Goal: Book appointment/travel/reservation

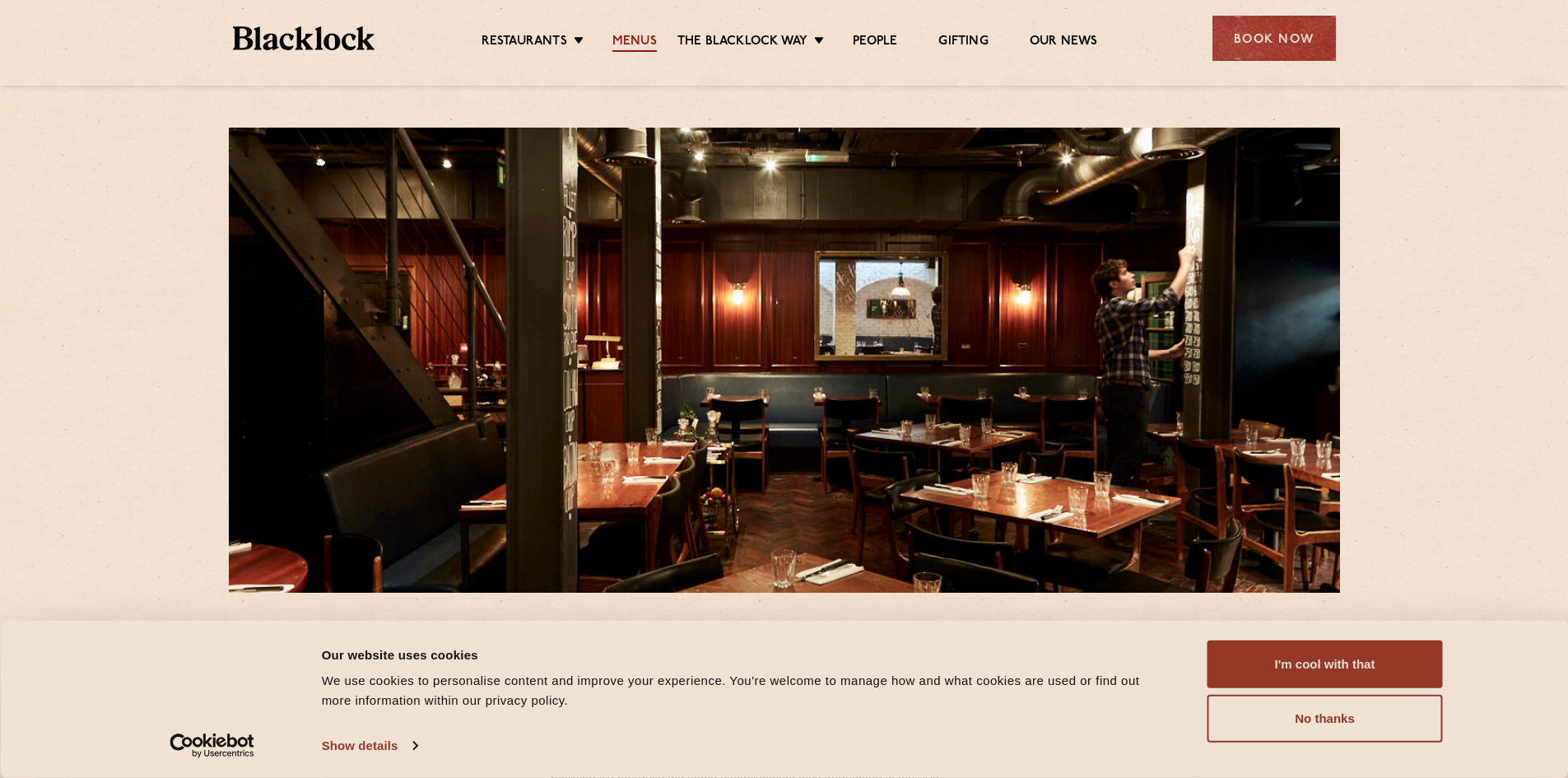
click at [623, 42] on link "Menus" at bounding box center [634, 42] width 44 height 18
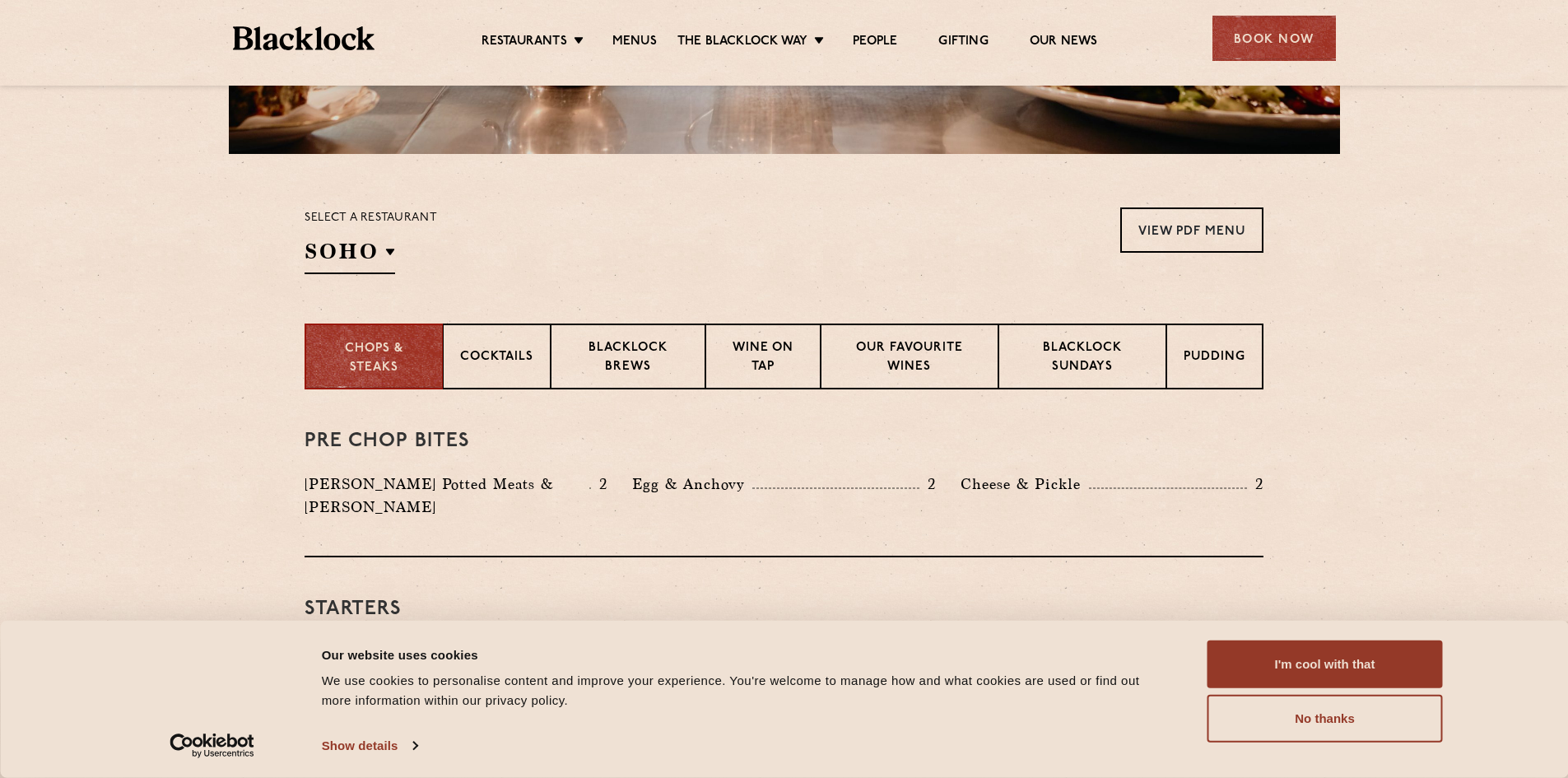
scroll to position [658, 0]
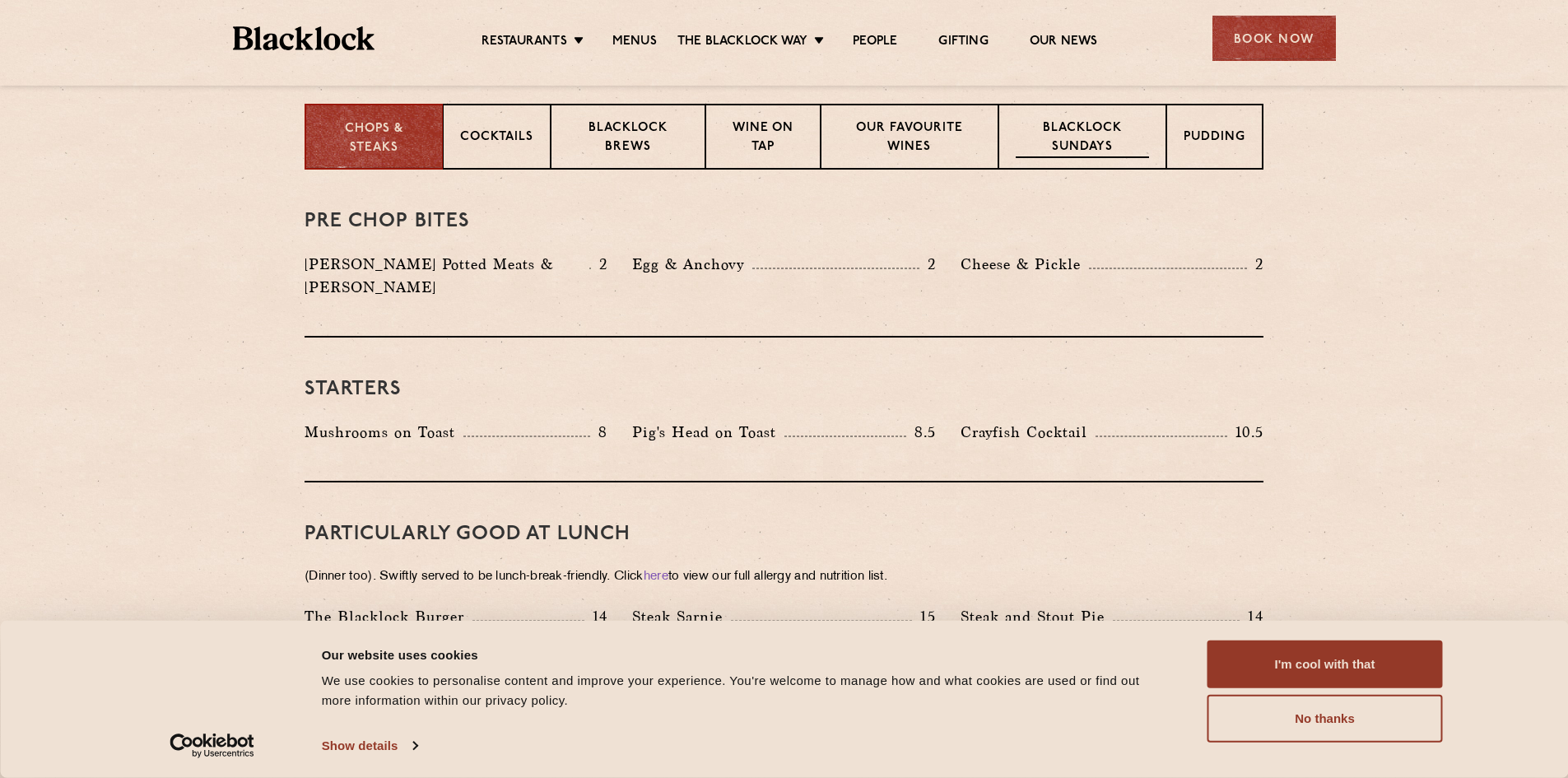
click at [1057, 139] on p "Blacklock Sundays" at bounding box center [1082, 138] width 133 height 38
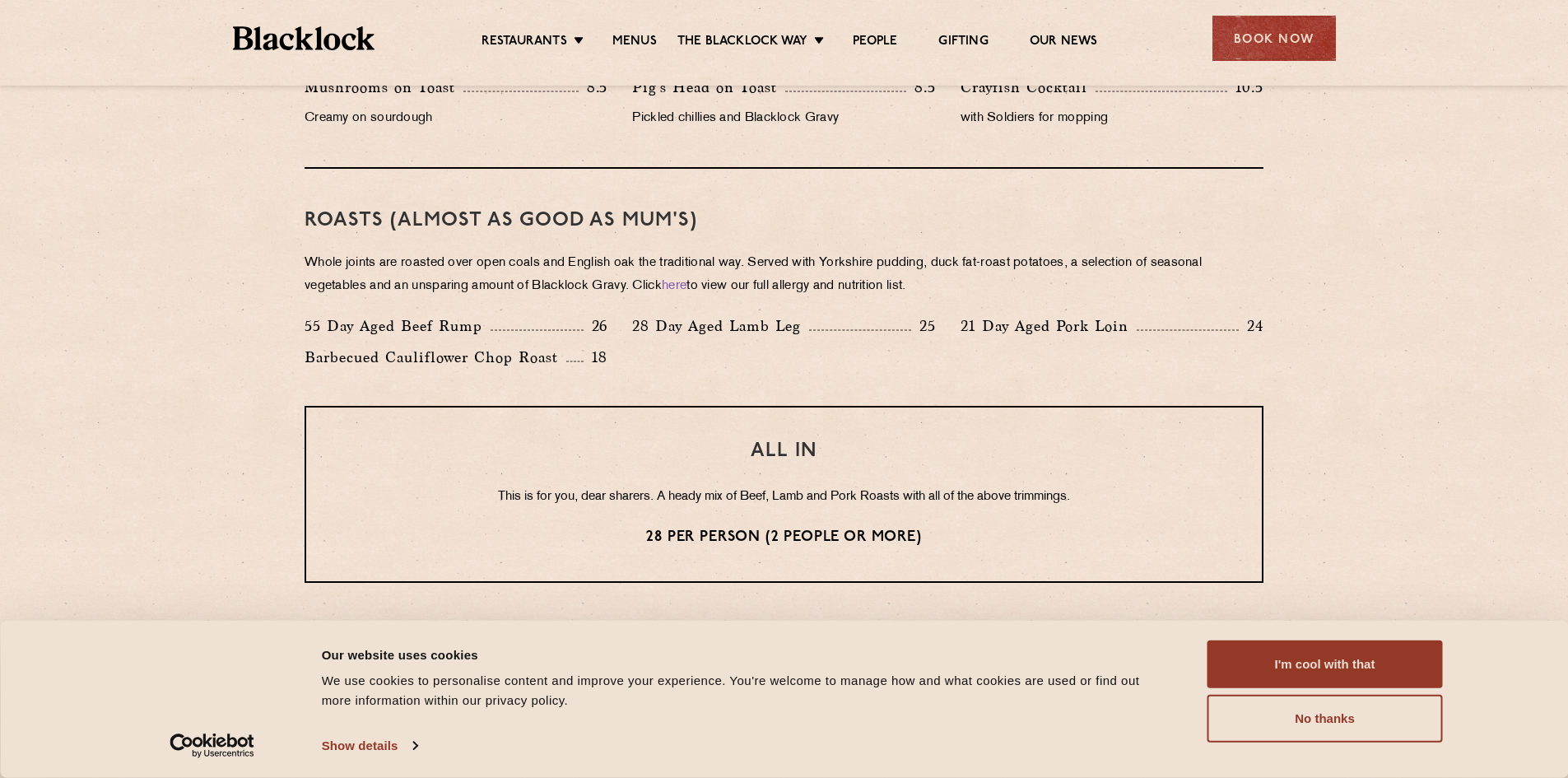
scroll to position [0, 0]
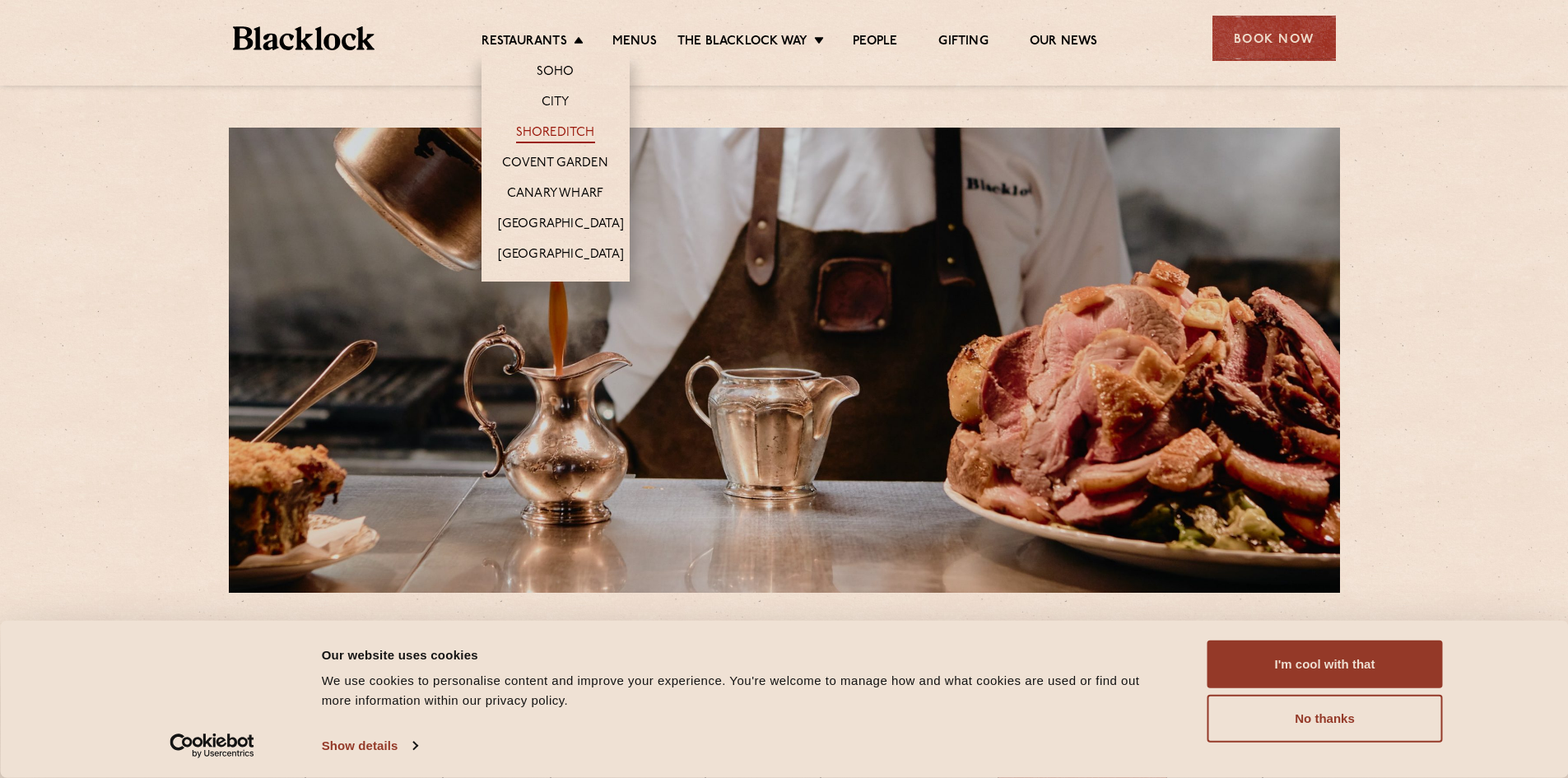
click at [564, 132] on link "Shoreditch" at bounding box center [556, 133] width 79 height 18
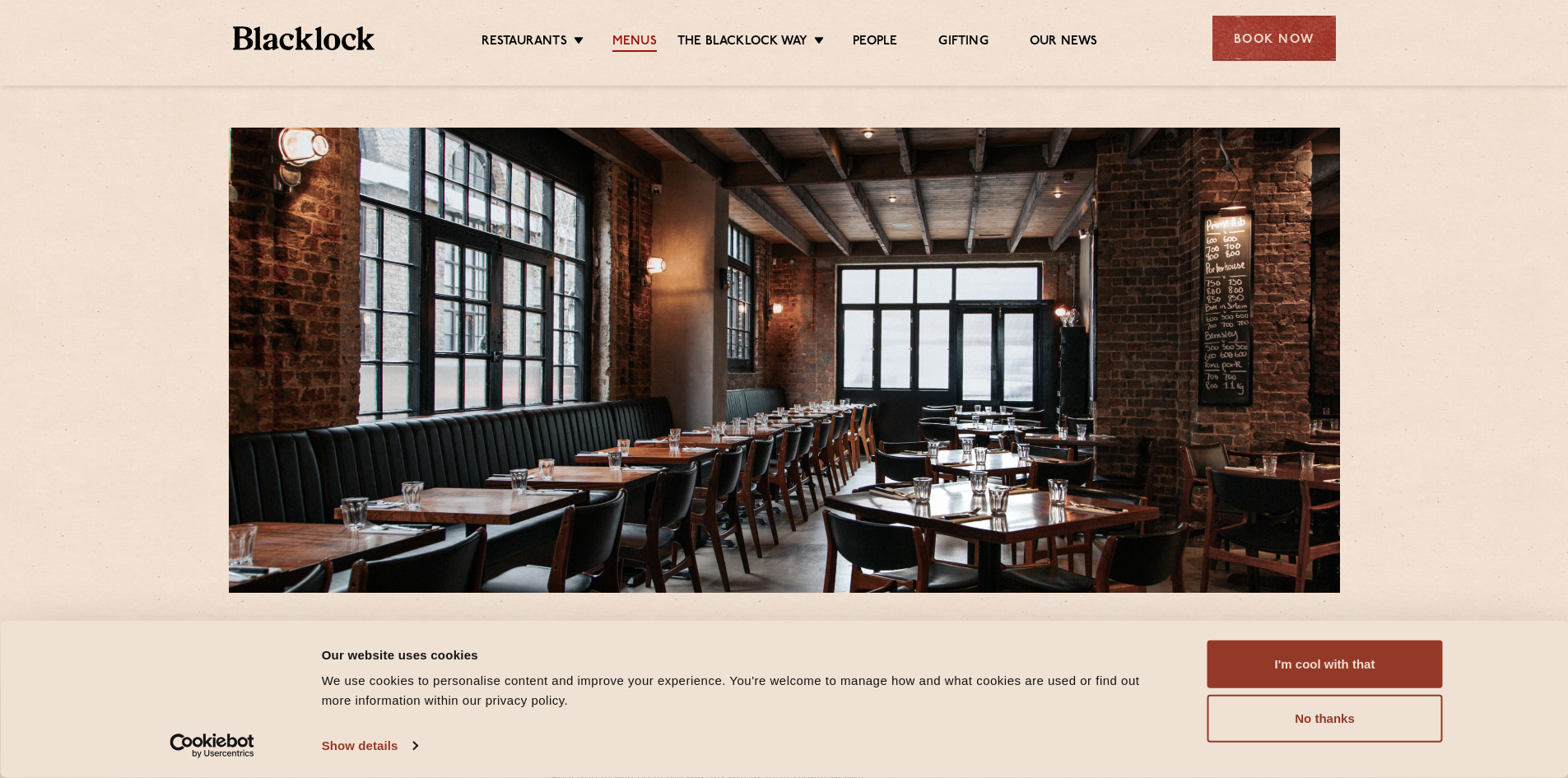
click at [648, 35] on link "Menus" at bounding box center [634, 42] width 44 height 18
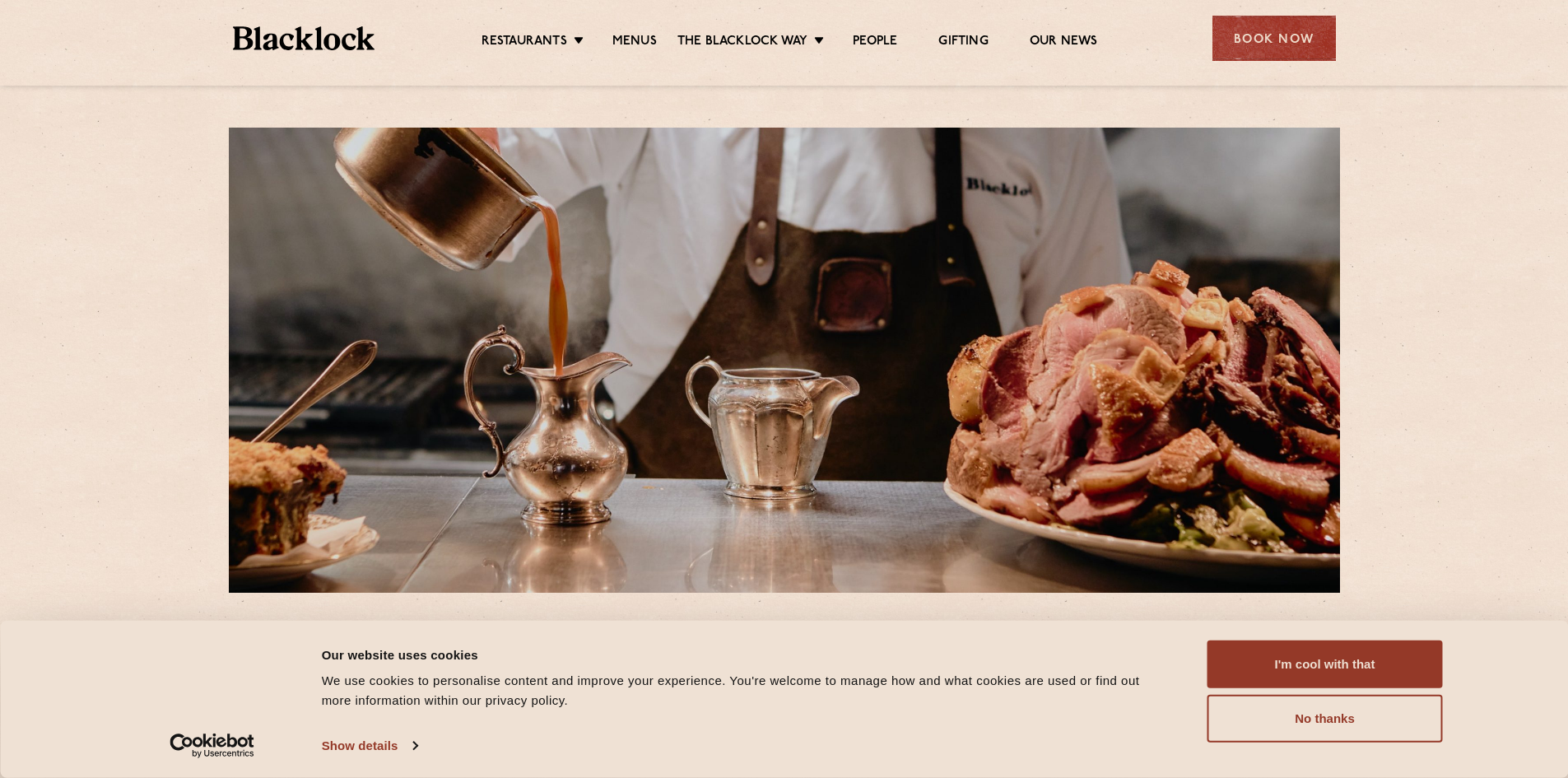
scroll to position [438, 0]
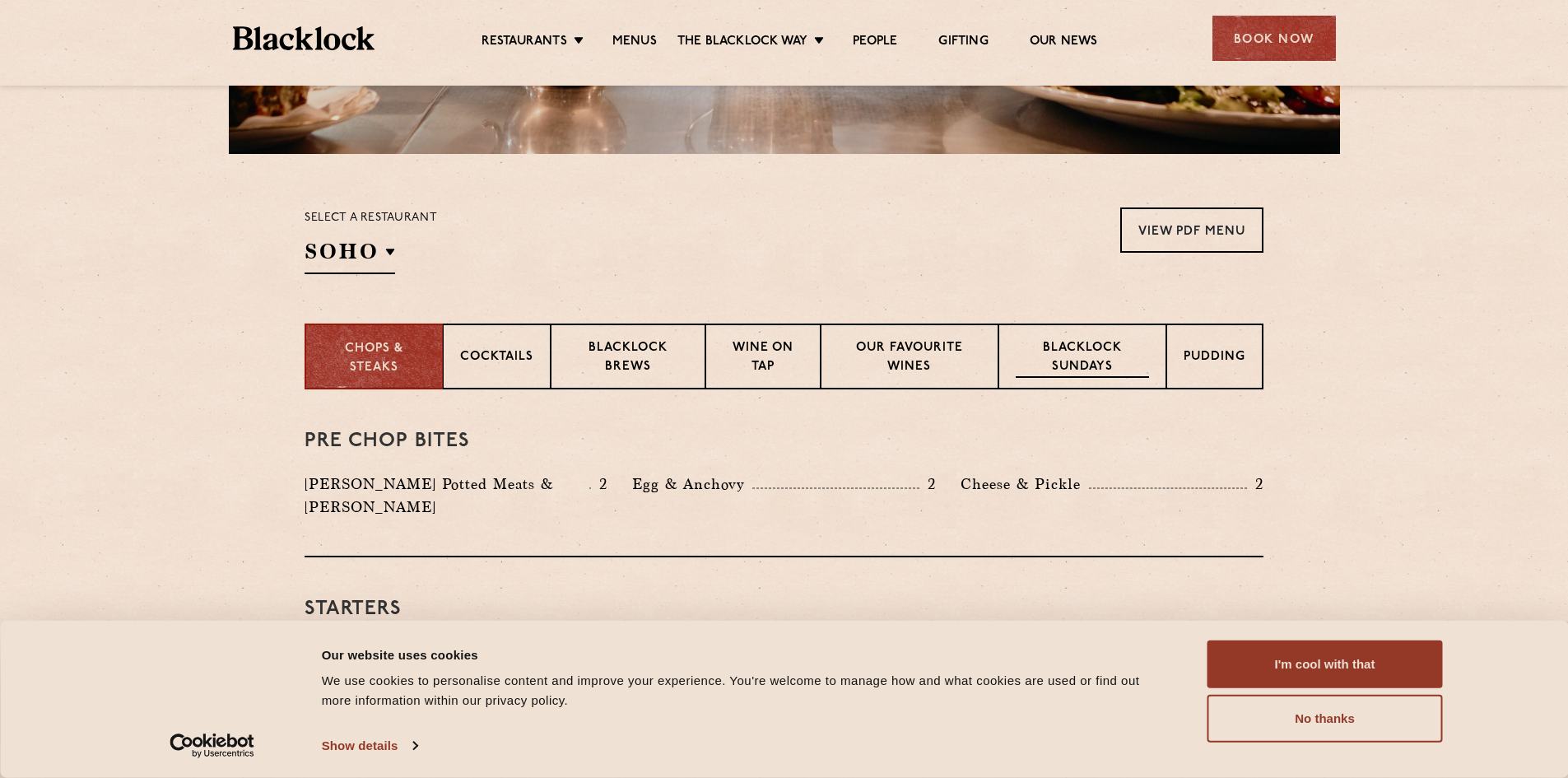
click at [1053, 367] on p "Blacklock Sundays" at bounding box center [1082, 358] width 133 height 38
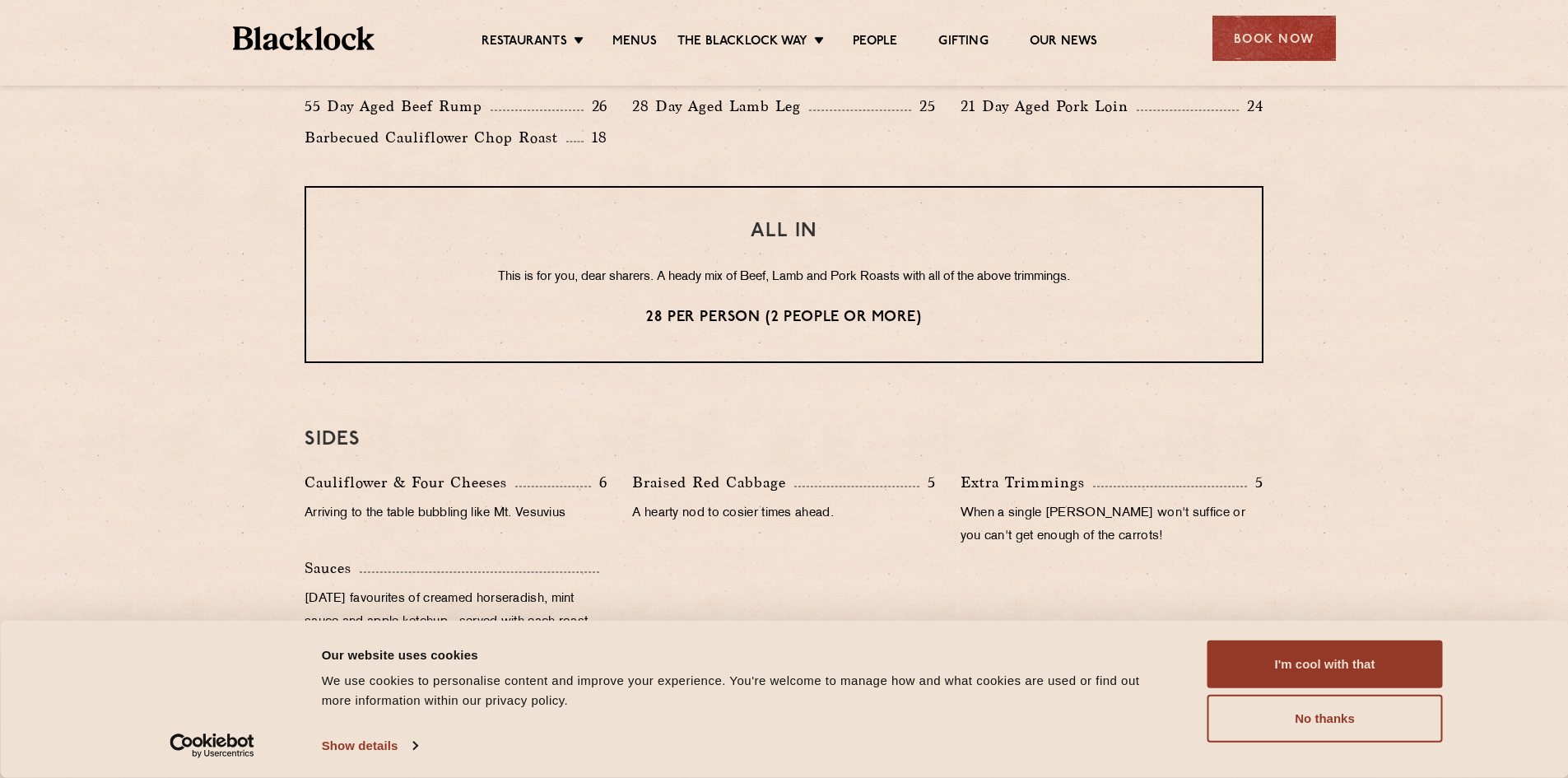
scroll to position [1097, 0]
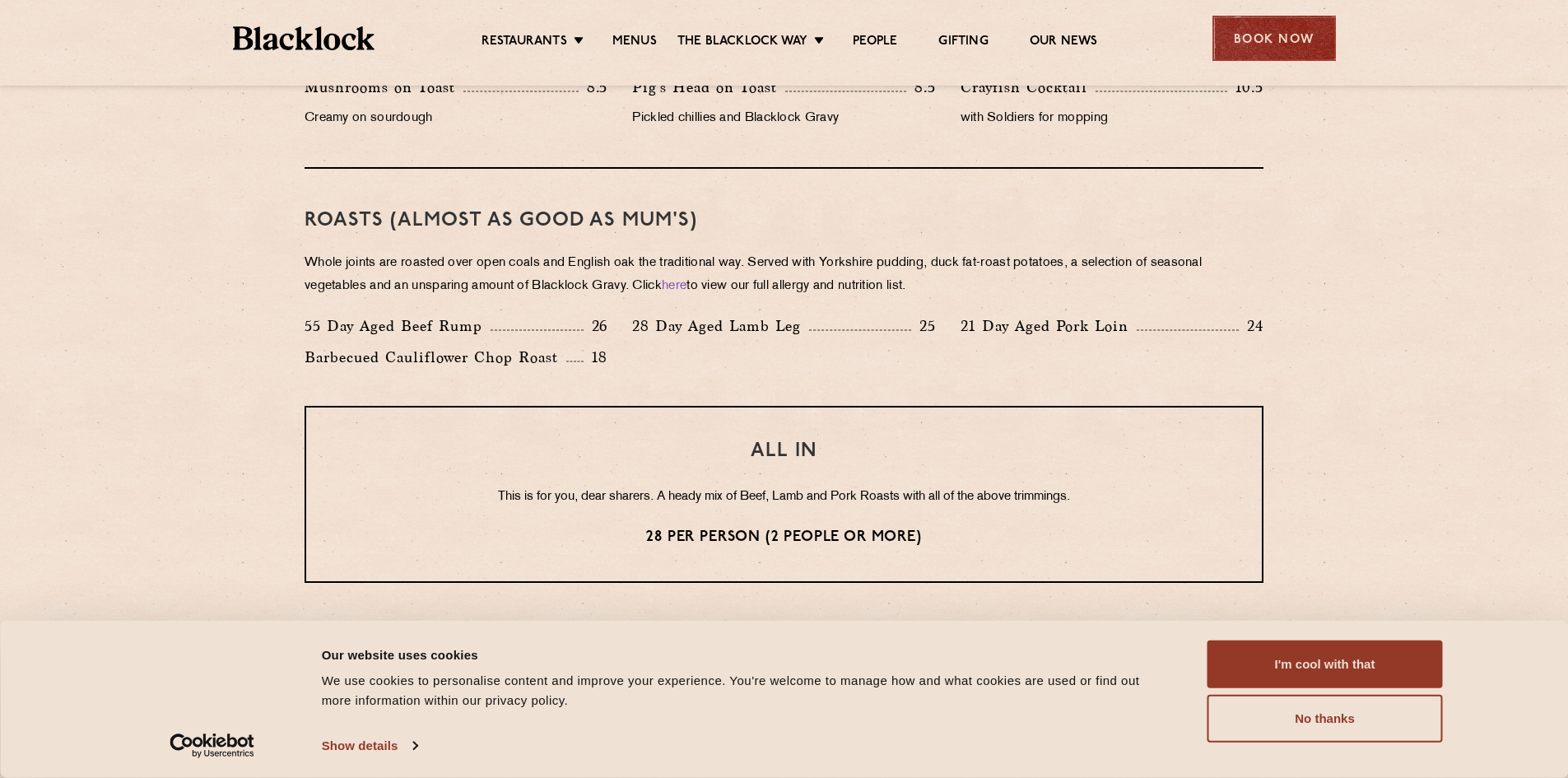
click at [1260, 21] on div "Book Now" at bounding box center [1274, 37] width 124 height 45
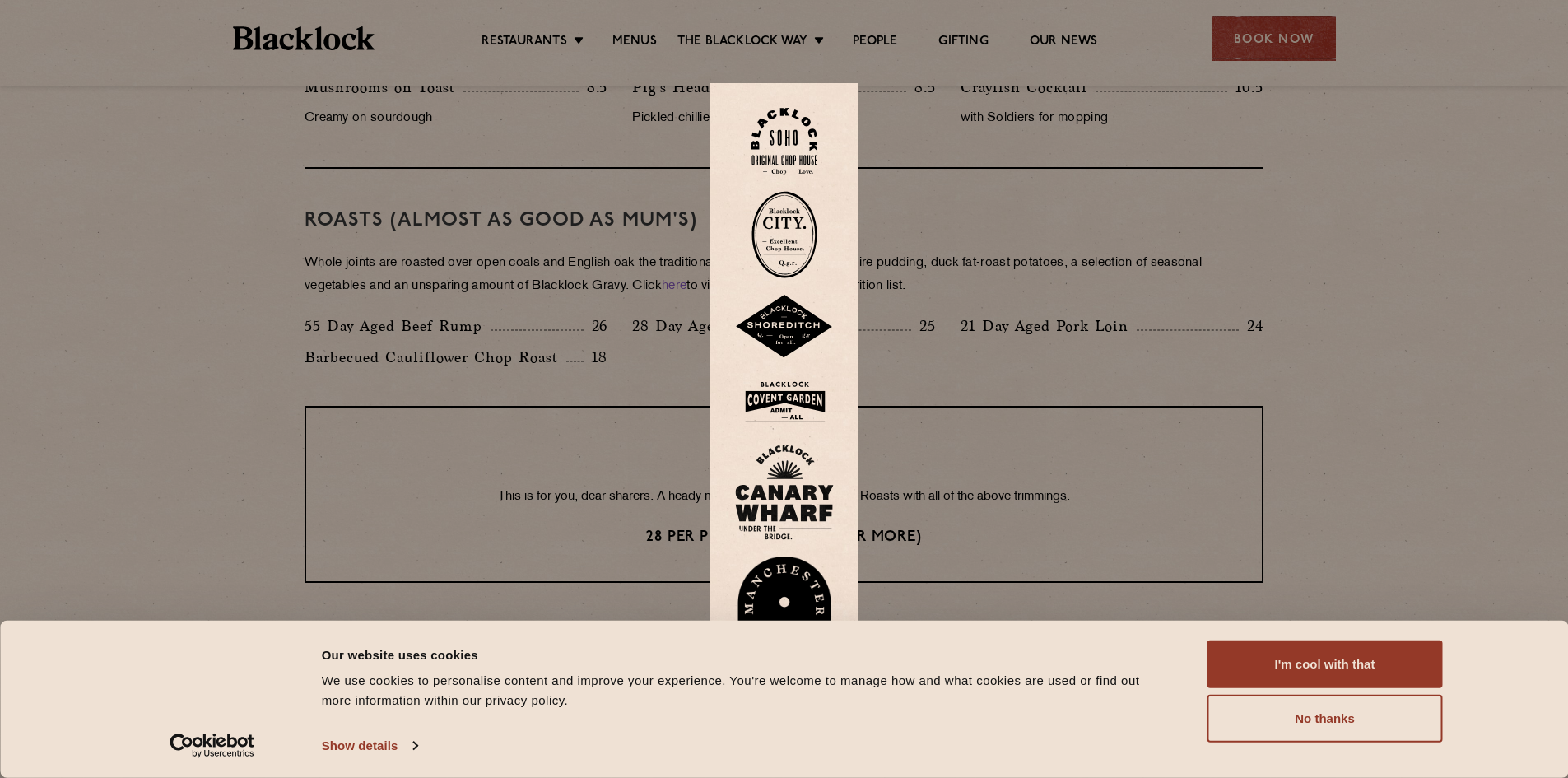
click at [813, 315] on img at bounding box center [784, 326] width 99 height 64
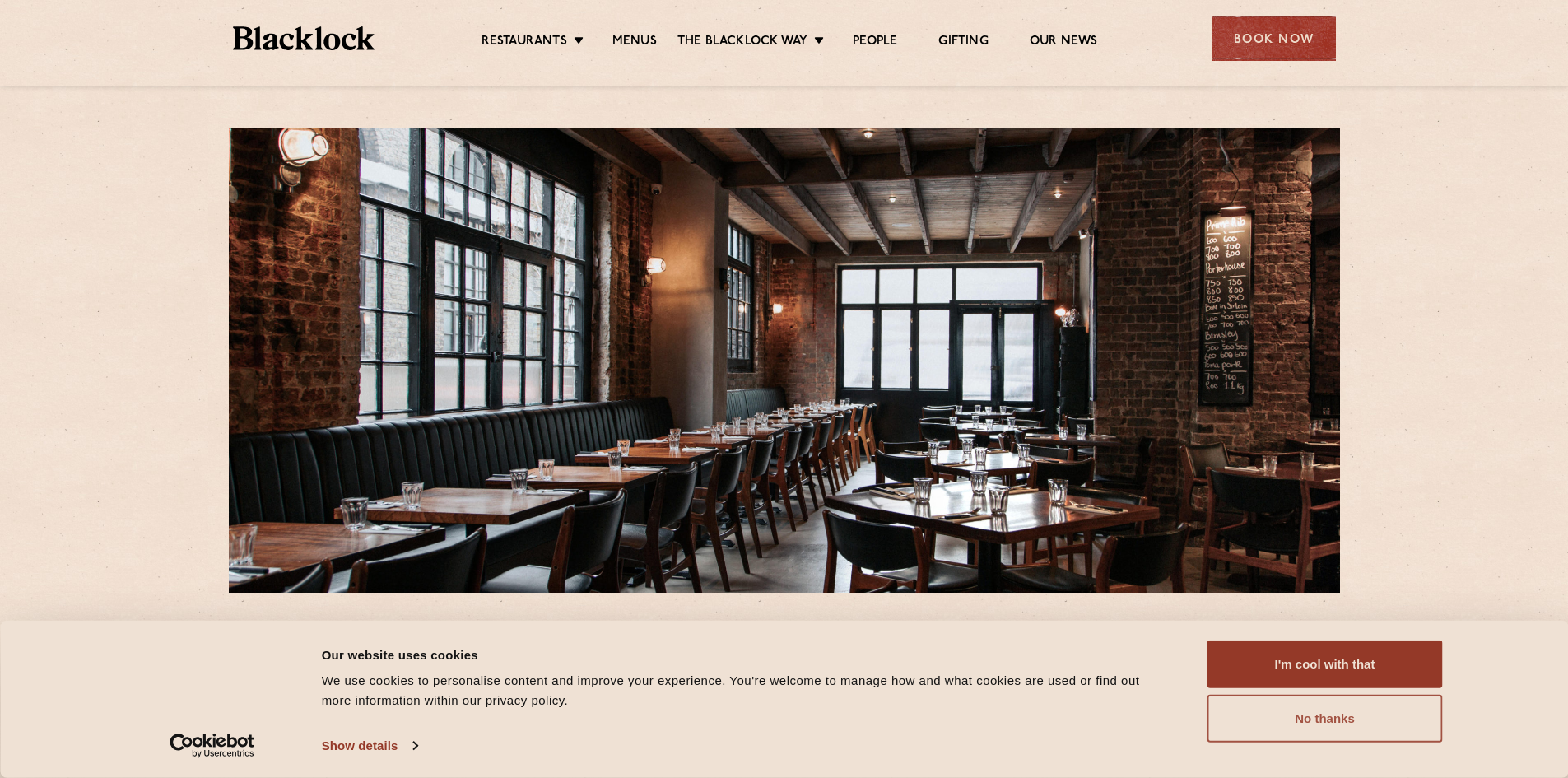
click at [1384, 727] on button "No thanks" at bounding box center [1325, 719] width 235 height 48
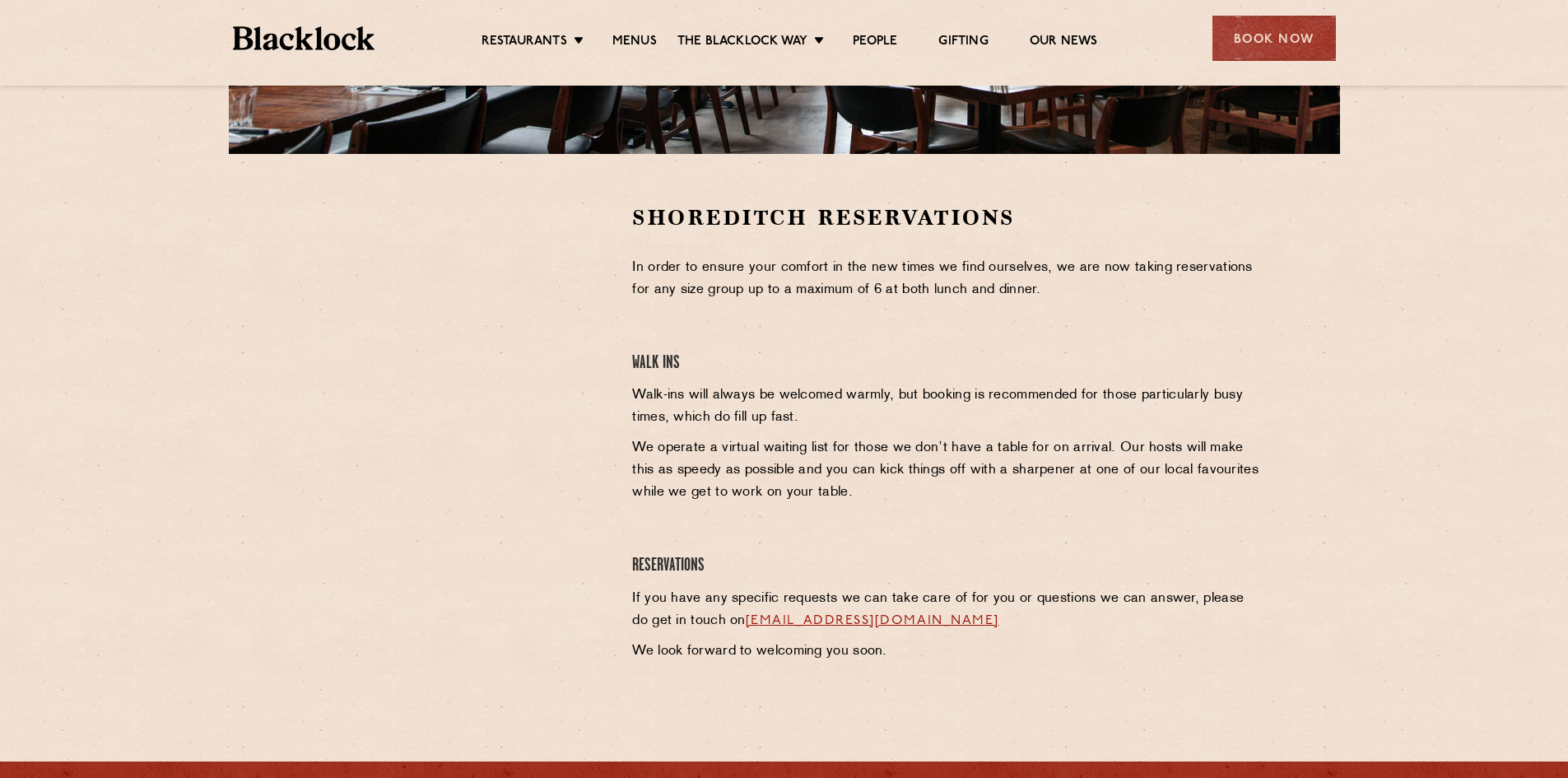
scroll to position [220, 0]
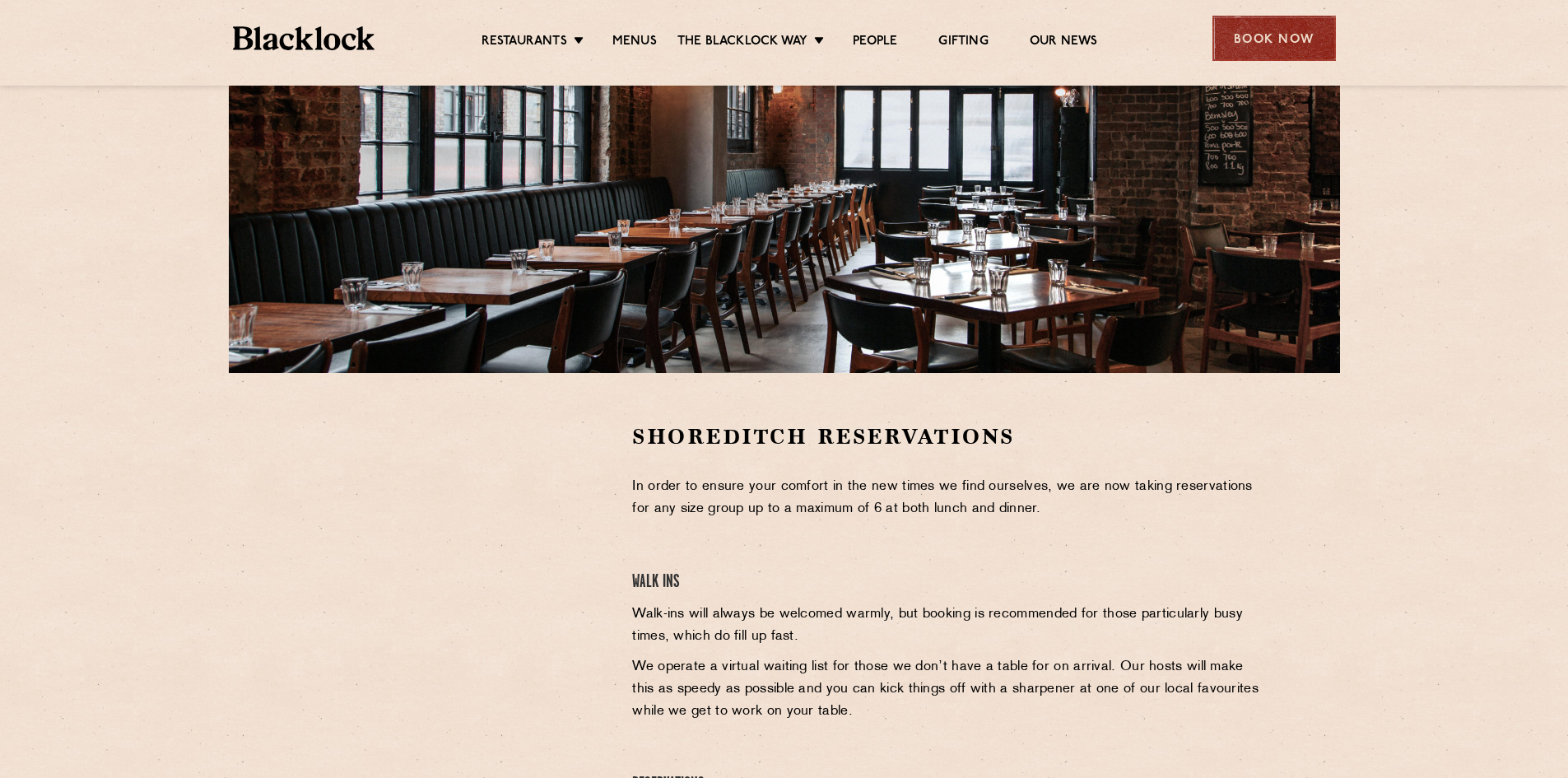
click at [1261, 19] on div "Book Now" at bounding box center [1274, 37] width 124 height 45
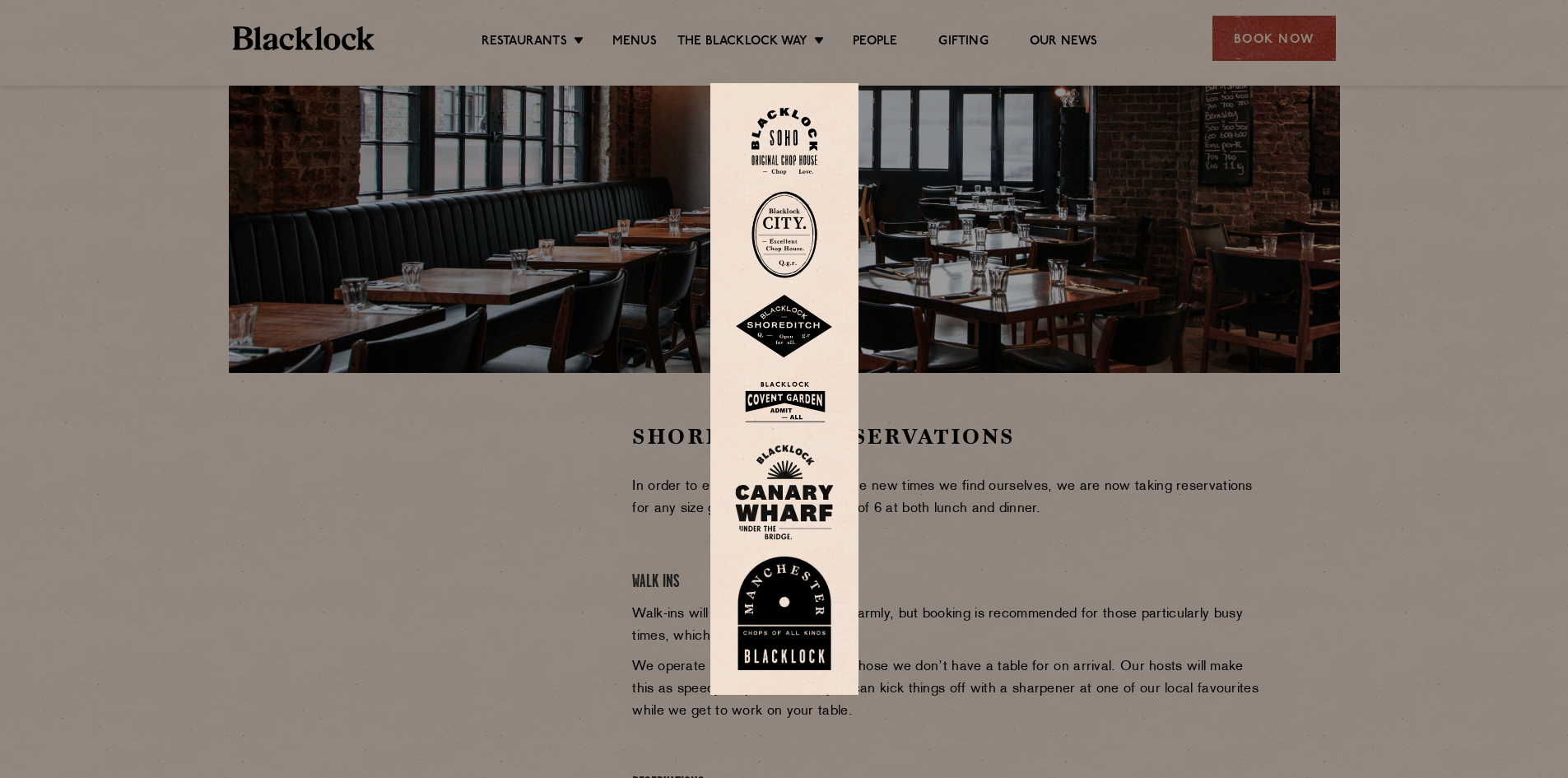
click at [799, 397] on img at bounding box center [784, 402] width 99 height 54
